Goal: Task Accomplishment & Management: Complete application form

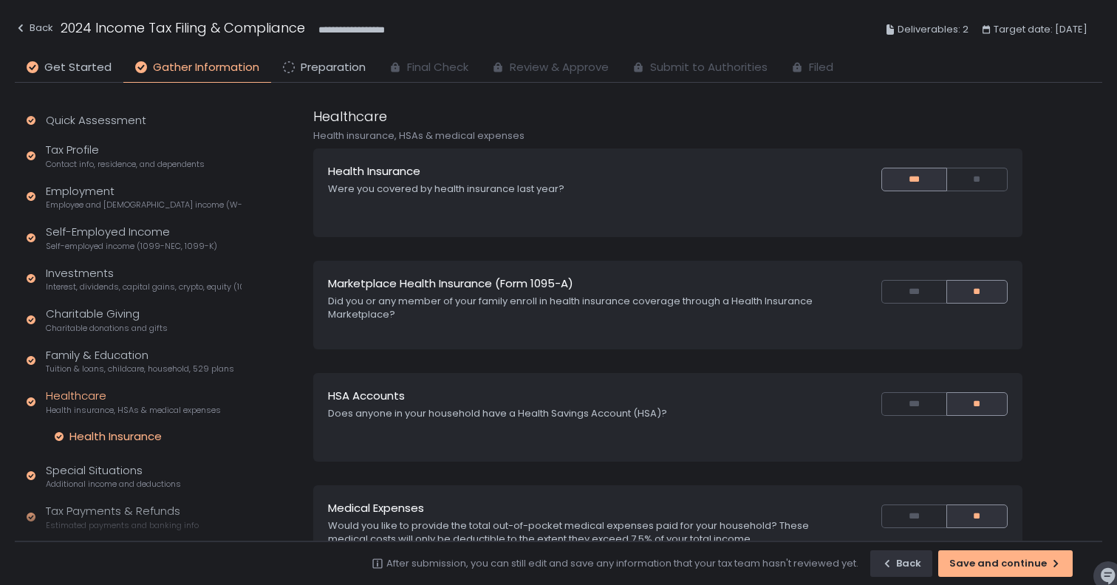
scroll to position [92, 0]
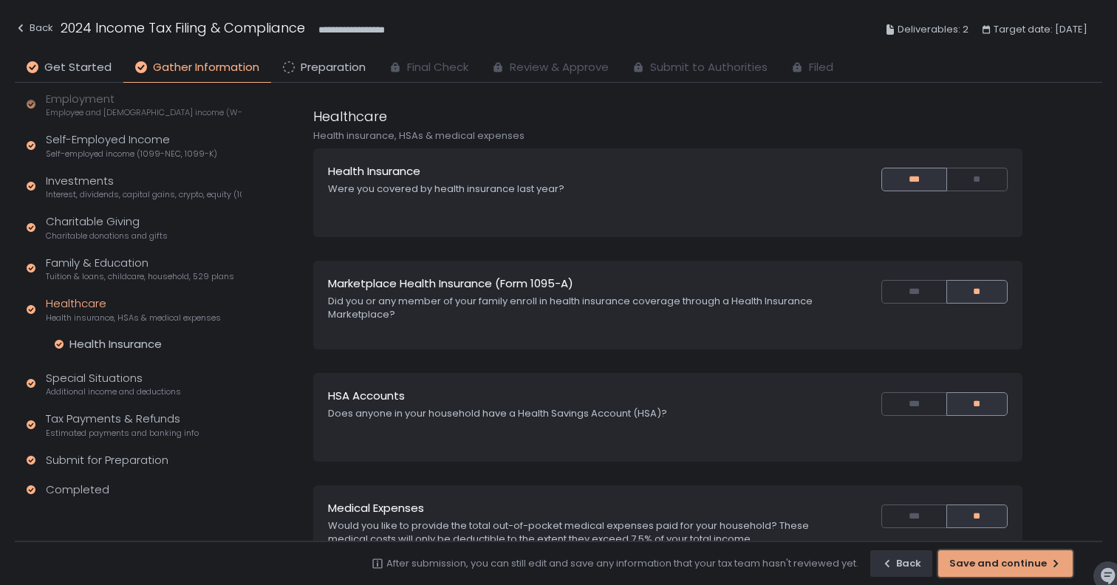
click at [997, 566] on div "Save and continue" at bounding box center [1005, 563] width 112 height 13
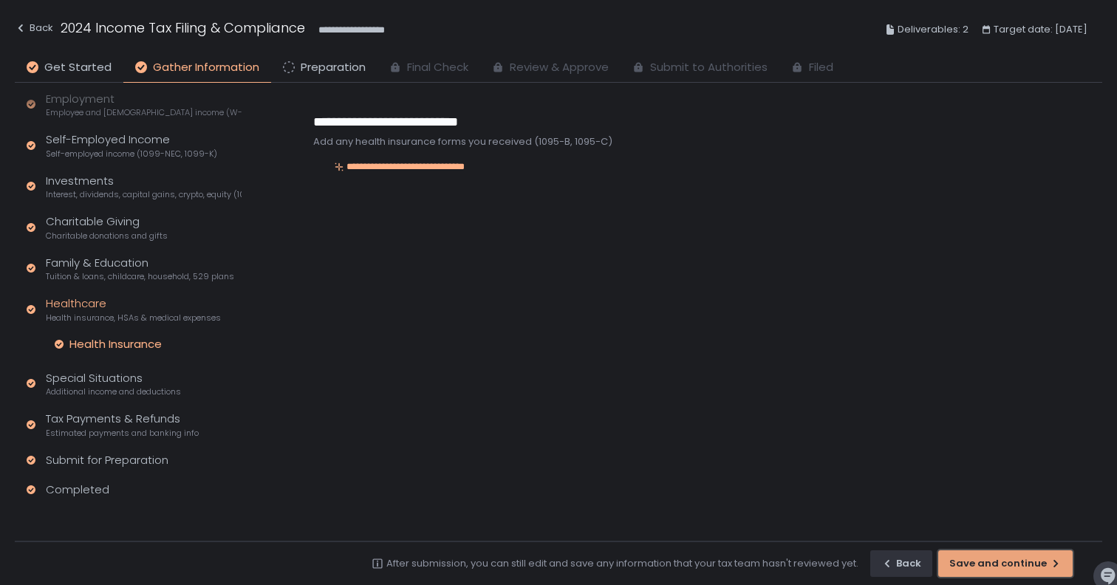
click at [998, 566] on div "Save and continue" at bounding box center [1005, 563] width 112 height 13
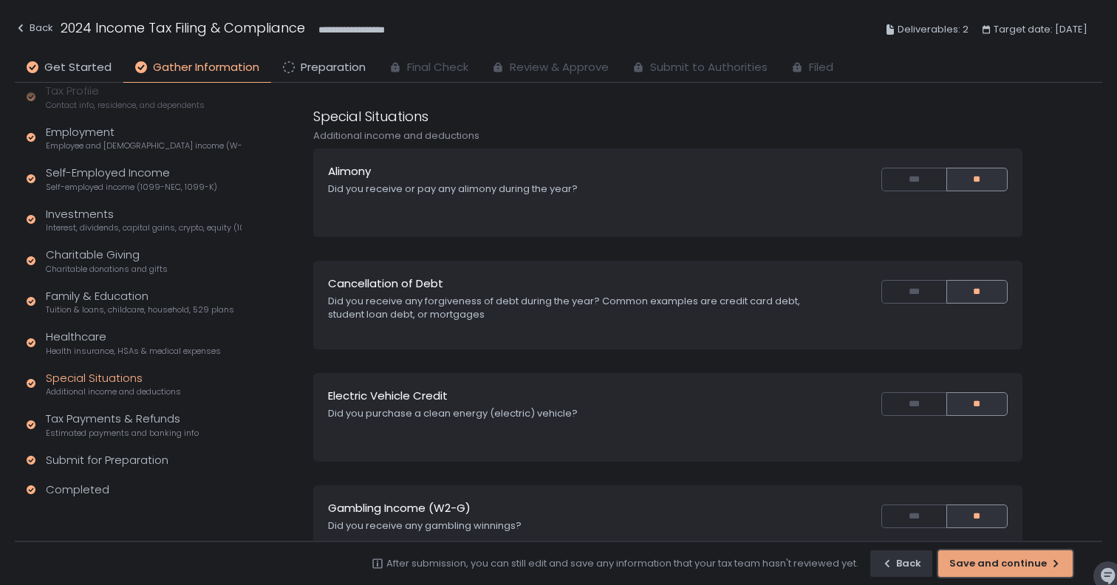
click at [998, 566] on div "Save and continue" at bounding box center [1005, 563] width 112 height 13
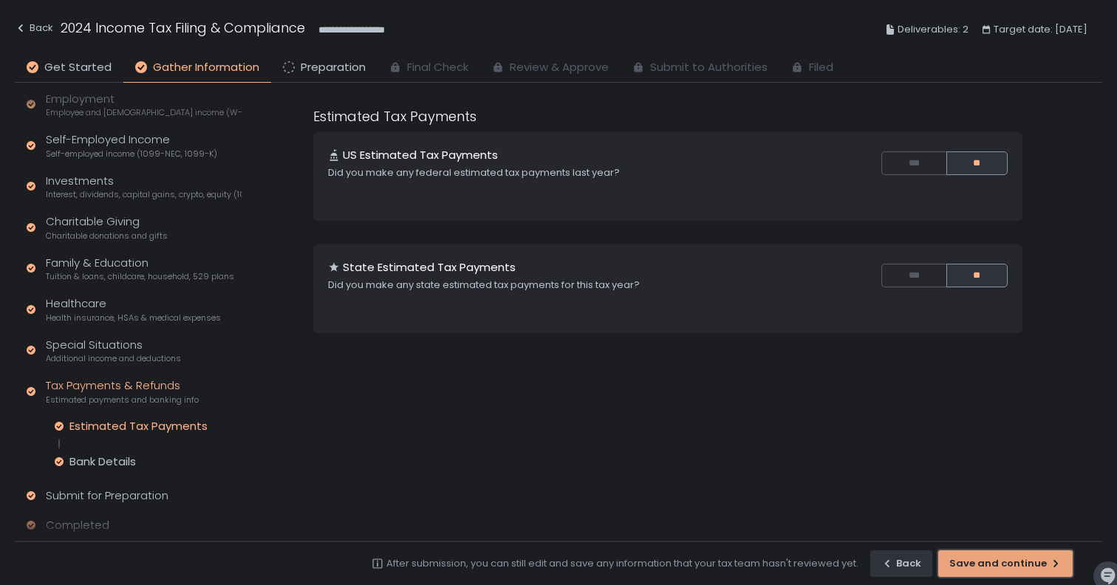
click at [999, 566] on div "Save and continue" at bounding box center [1005, 563] width 112 height 13
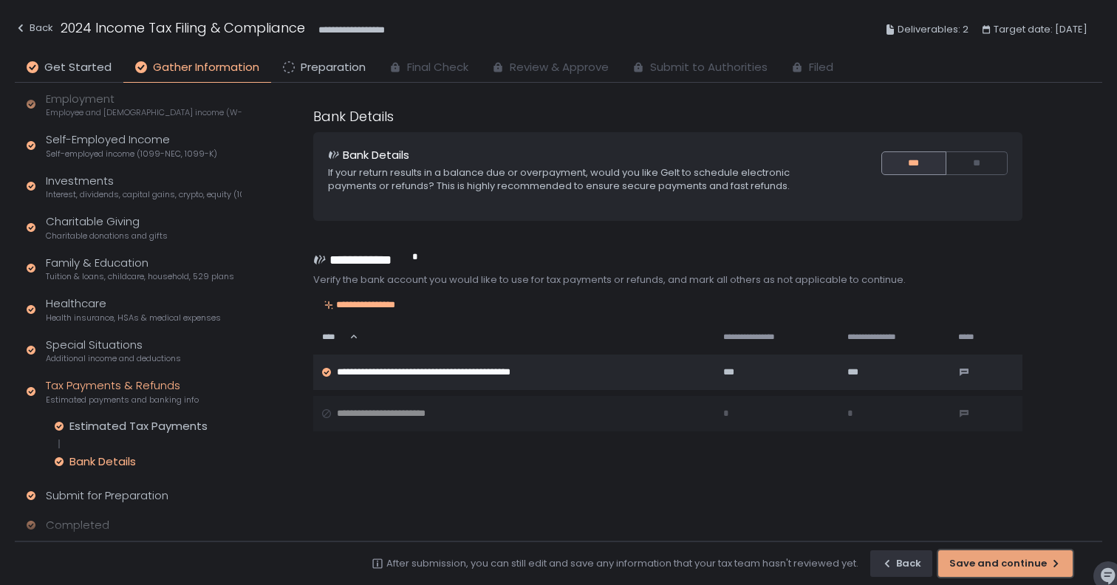
click at [999, 567] on div "Save and continue" at bounding box center [1005, 563] width 112 height 13
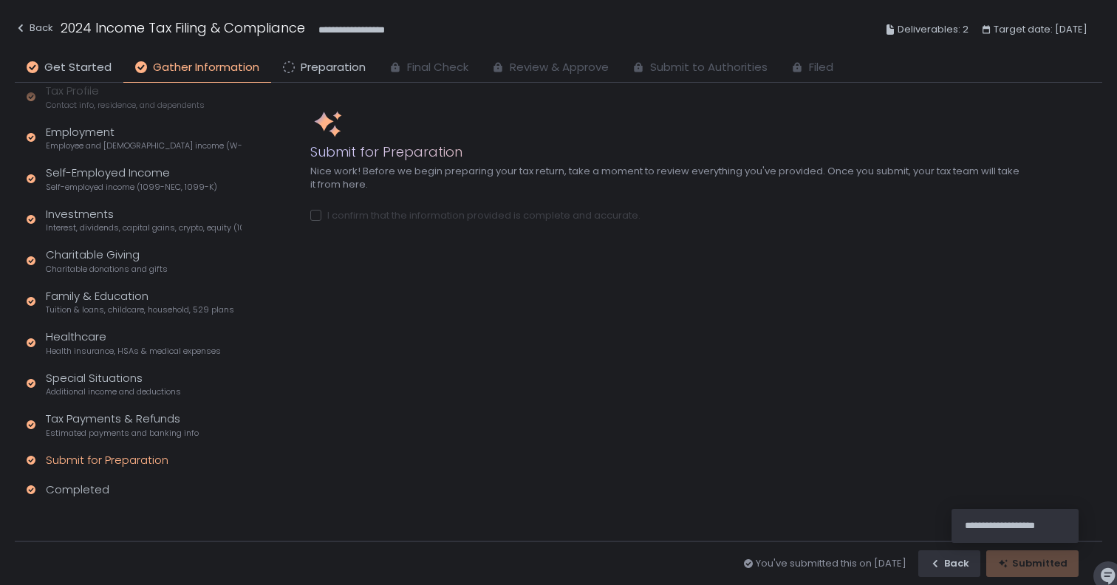
scroll to position [59, 0]
click at [335, 72] on span "Preparation" at bounding box center [333, 67] width 65 height 17
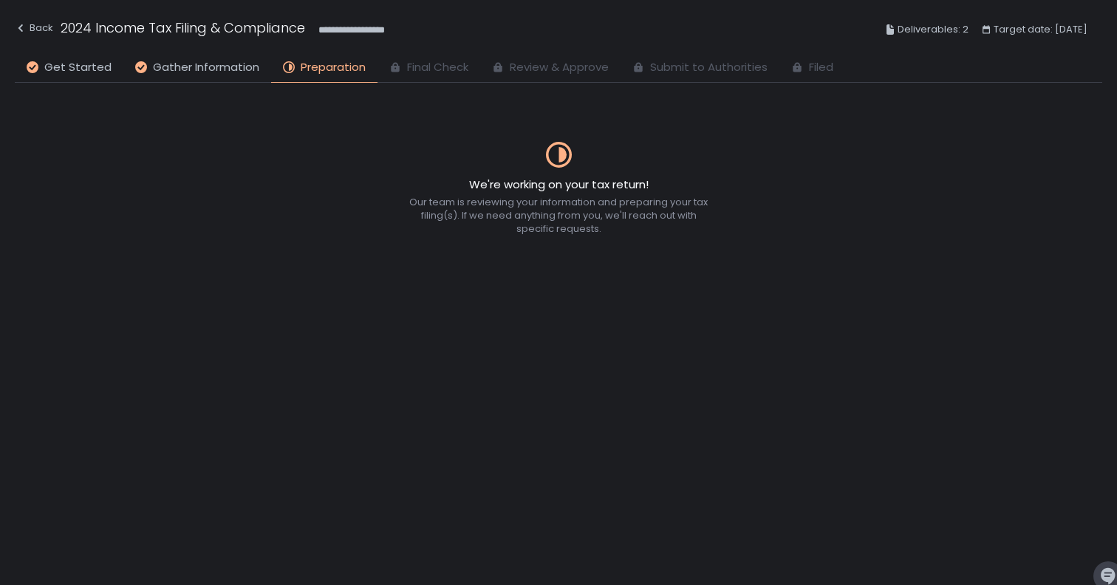
click at [431, 62] on span "Final Check" at bounding box center [437, 67] width 61 height 17
click at [235, 67] on span "Gather Information" at bounding box center [206, 67] width 106 height 17
